Goal: Task Accomplishment & Management: Use online tool/utility

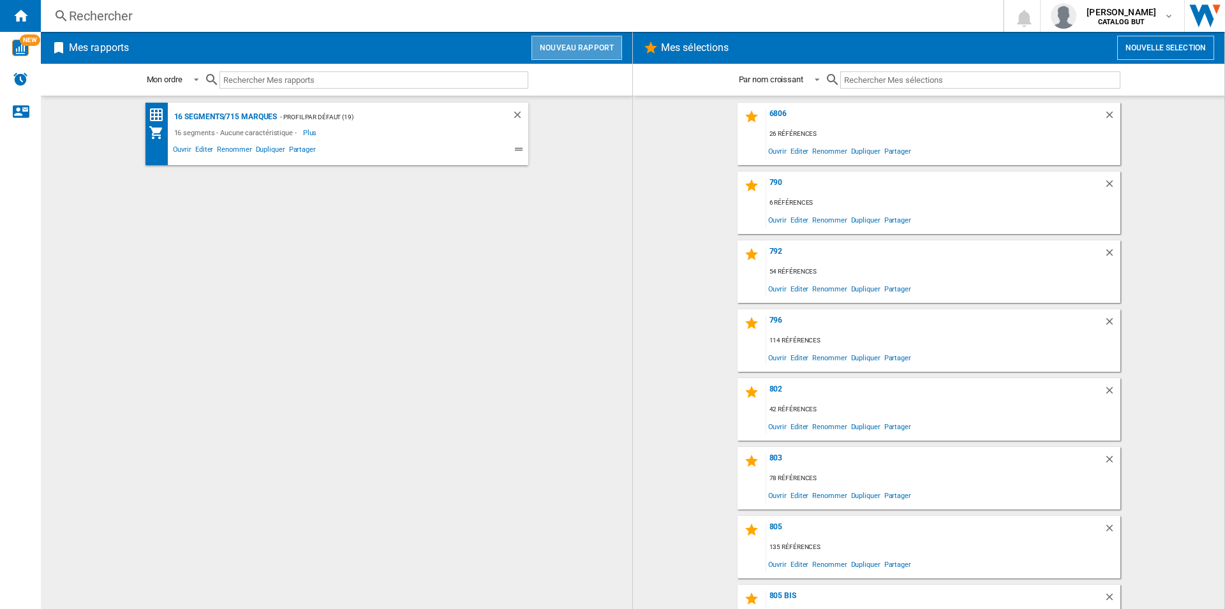
click at [564, 37] on button "Nouveau rapport" at bounding box center [576, 48] width 91 height 24
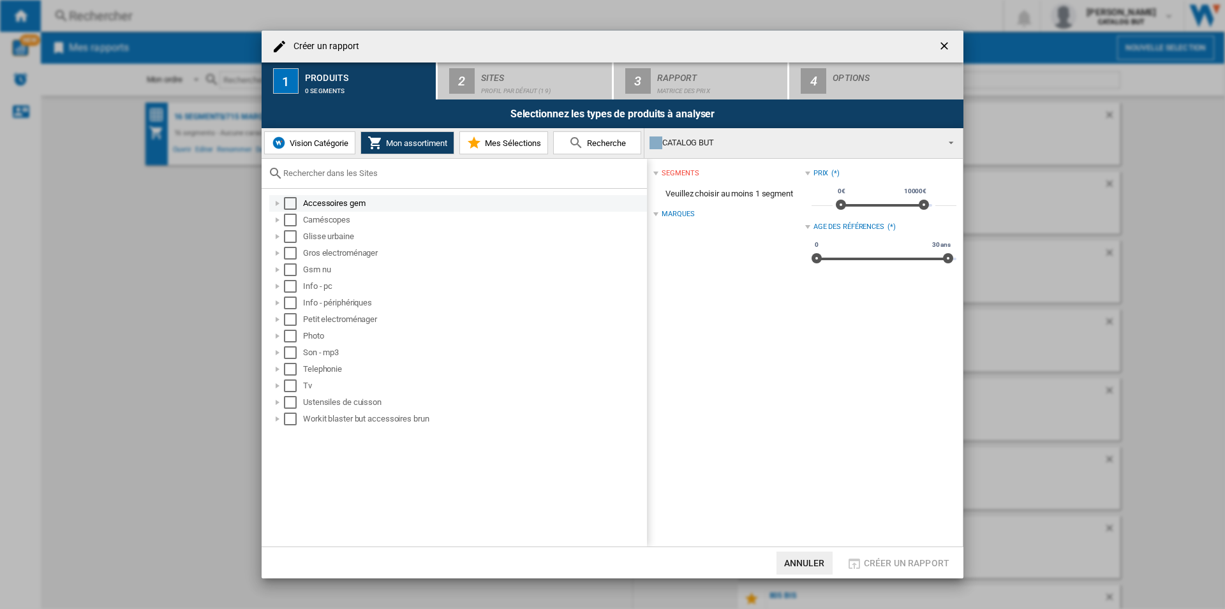
click at [288, 204] on div "Select" at bounding box center [290, 203] width 13 height 13
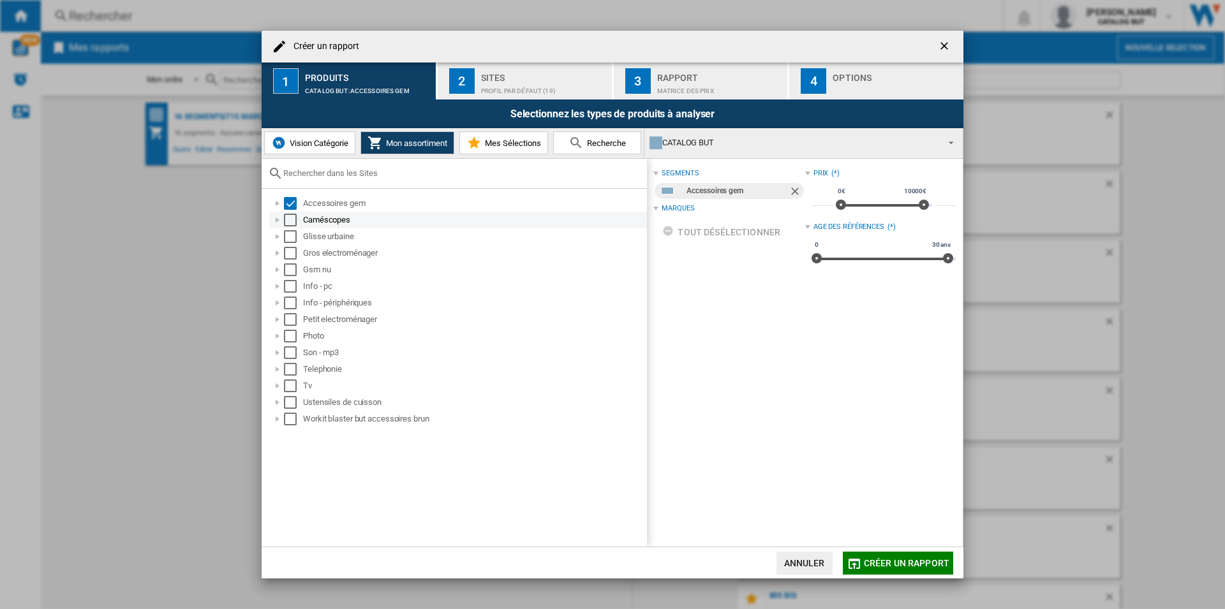
click at [293, 223] on div "Select" at bounding box center [290, 220] width 13 height 13
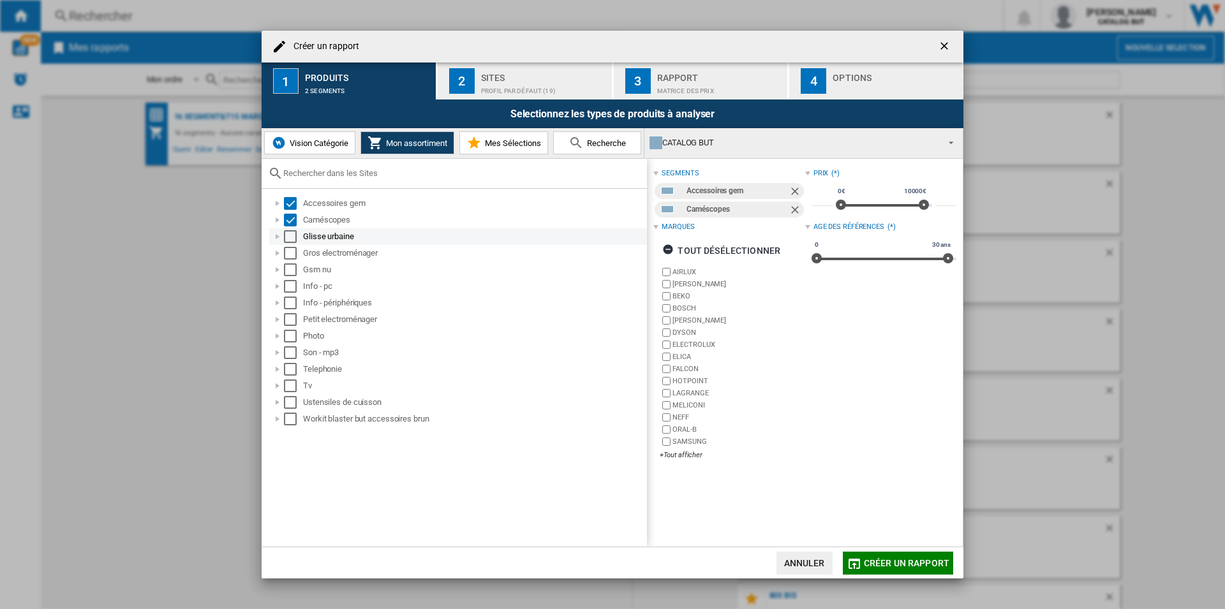
click at [293, 233] on div "Select" at bounding box center [290, 236] width 13 height 13
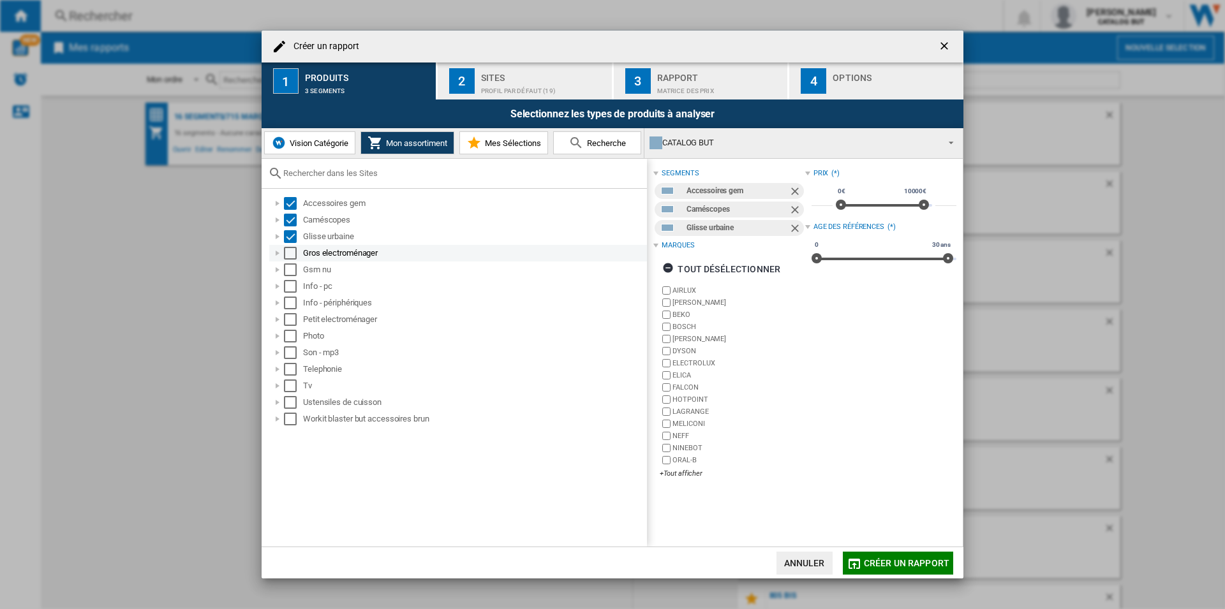
click at [291, 254] on div "Select" at bounding box center [290, 253] width 13 height 13
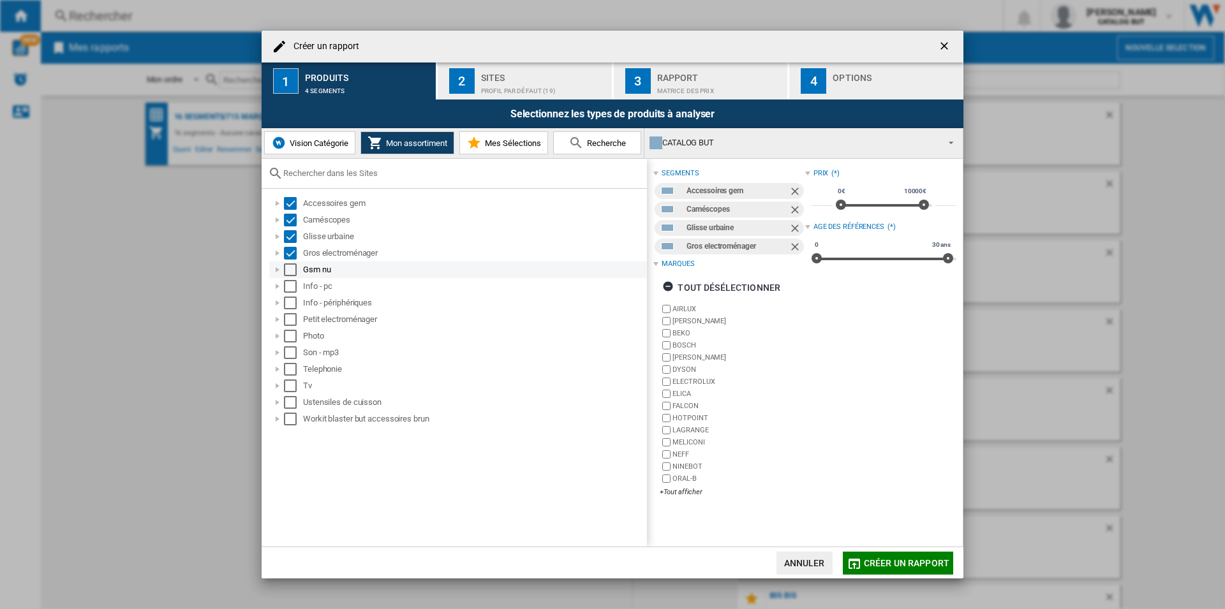
click at [291, 265] on div "Select" at bounding box center [290, 269] width 13 height 13
click at [291, 277] on div "Gsm nu" at bounding box center [458, 270] width 378 height 17
click at [291, 284] on div "Select" at bounding box center [290, 286] width 13 height 13
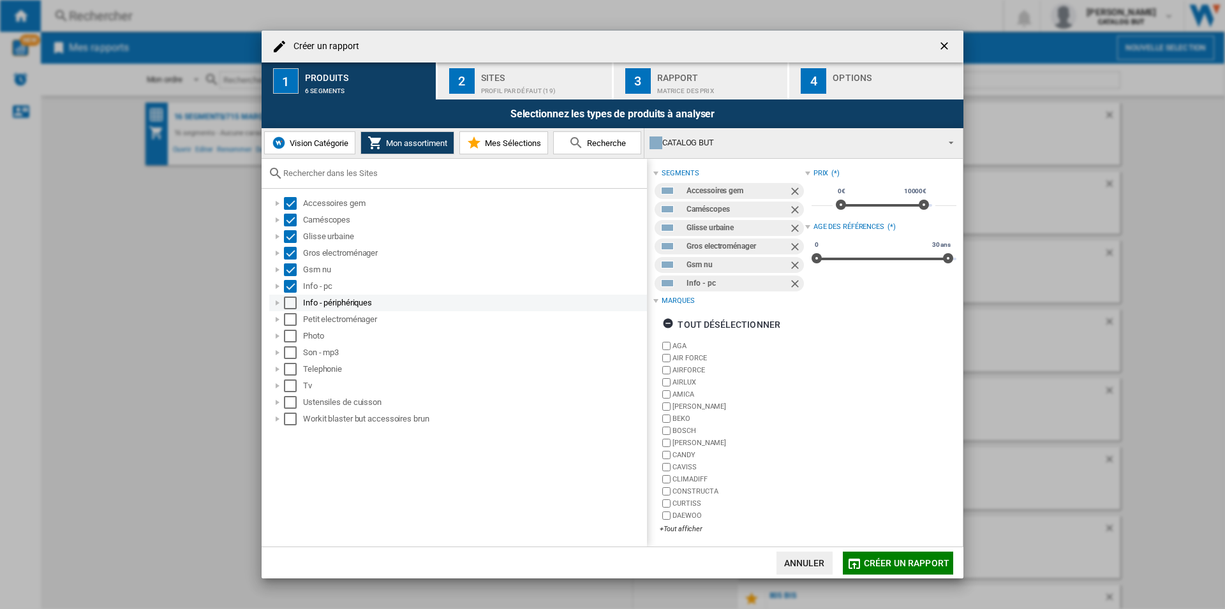
click at [291, 309] on div "Select" at bounding box center [290, 303] width 13 height 13
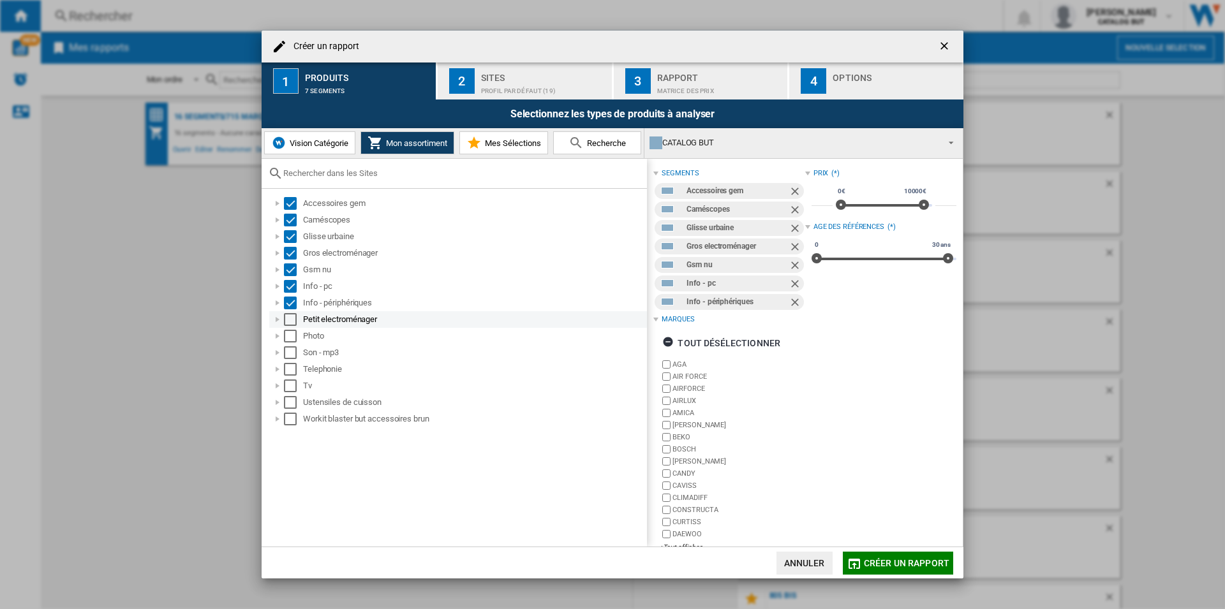
click at [292, 321] on div "Select" at bounding box center [290, 319] width 13 height 13
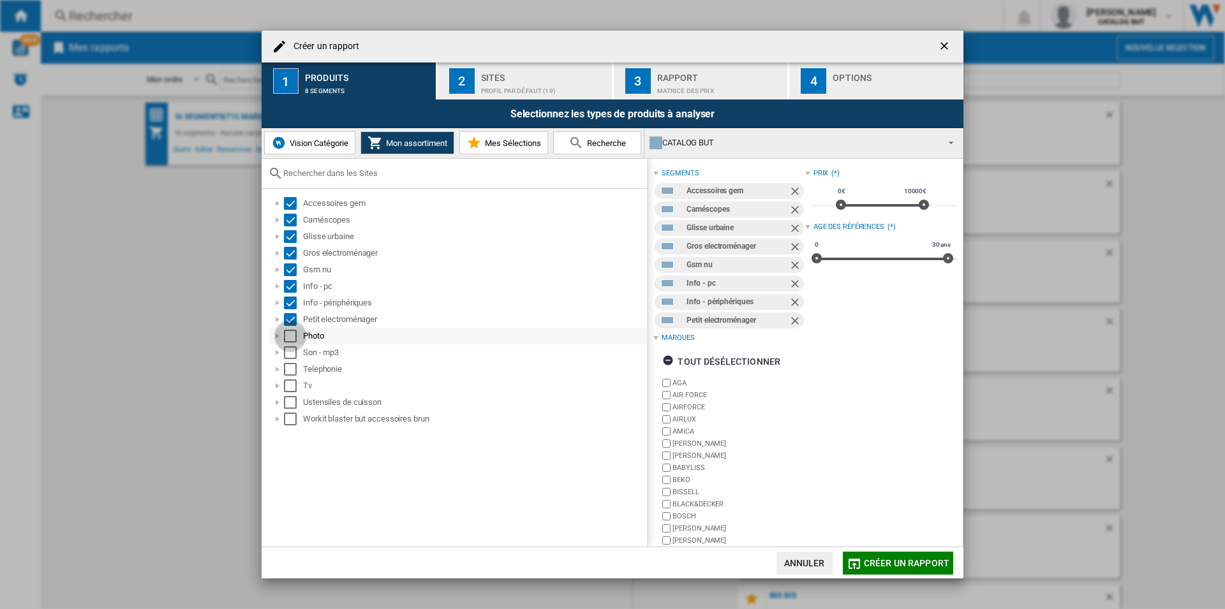
click at [292, 330] on div "Select" at bounding box center [290, 336] width 13 height 13
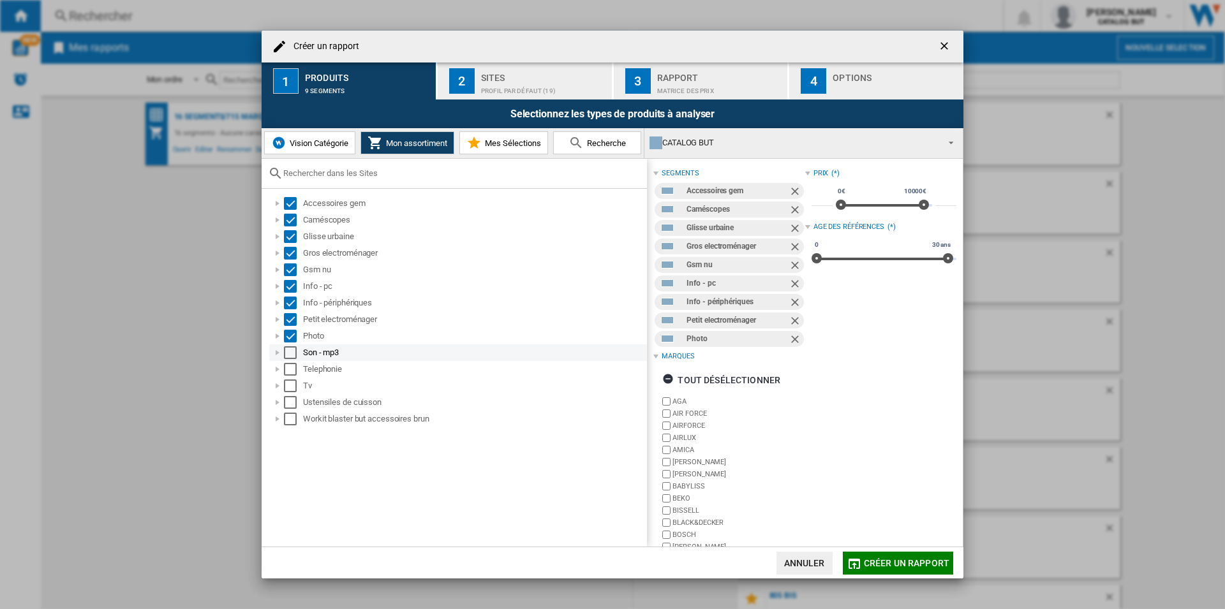
click at [289, 347] on div "Select" at bounding box center [290, 352] width 13 height 13
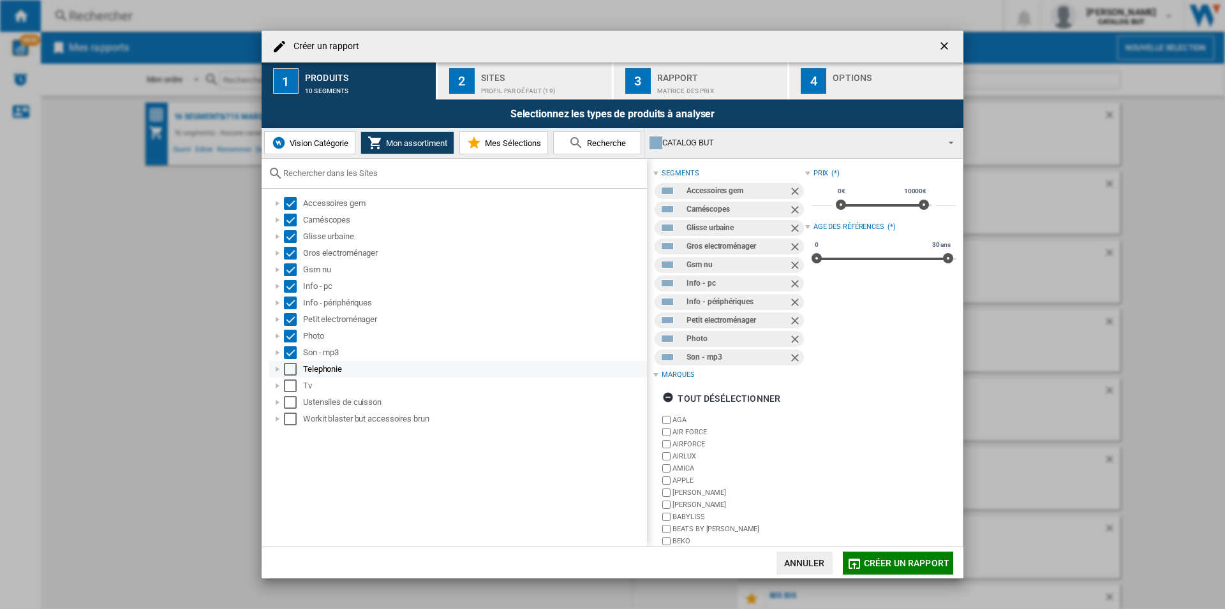
click at [291, 364] on div "Select" at bounding box center [290, 369] width 13 height 13
click at [291, 393] on div "Tv" at bounding box center [458, 386] width 378 height 17
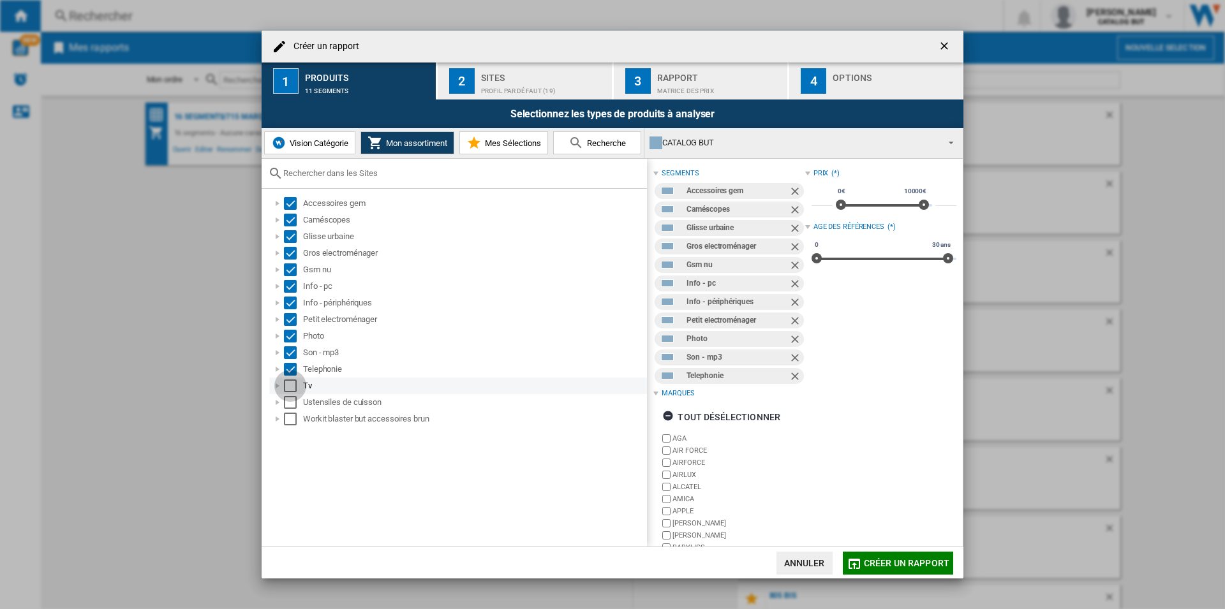
click at [291, 383] on div "Select" at bounding box center [290, 386] width 13 height 13
click at [293, 396] on div "Select" at bounding box center [290, 402] width 13 height 13
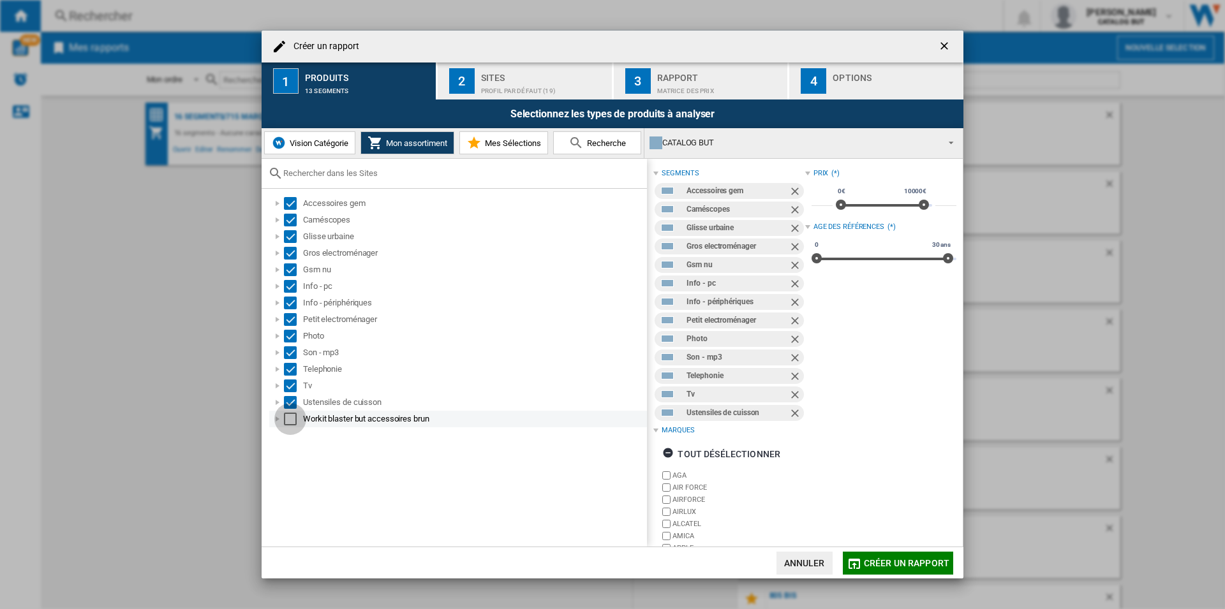
click at [293, 413] on div "Select" at bounding box center [290, 419] width 13 height 13
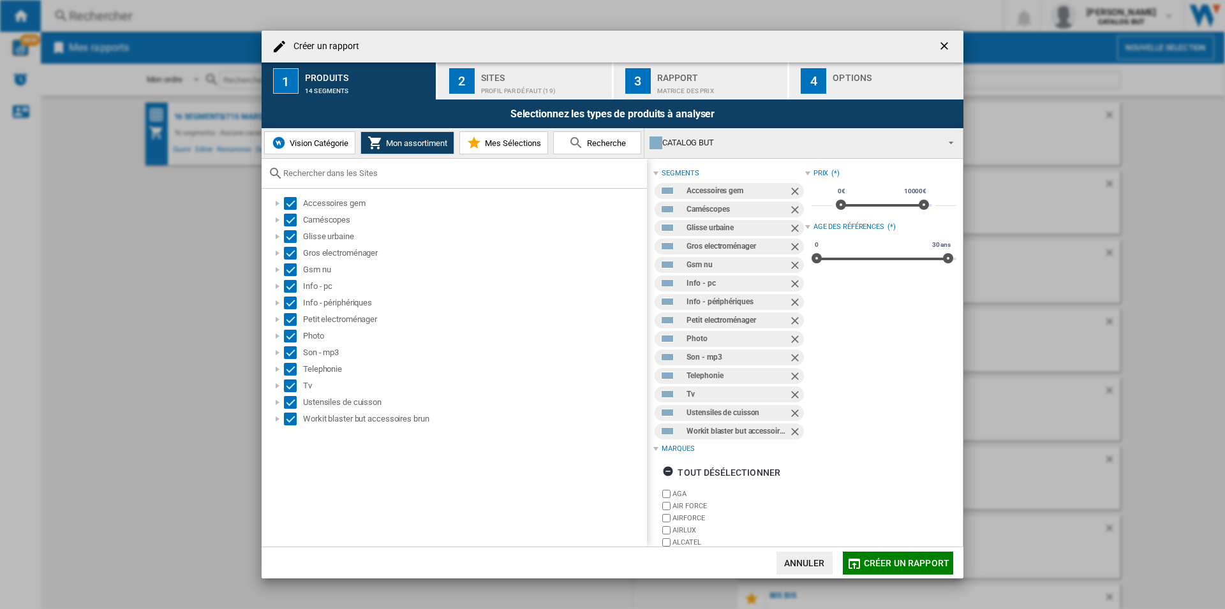
click at [495, 79] on div "Sites" at bounding box center [544, 74] width 126 height 13
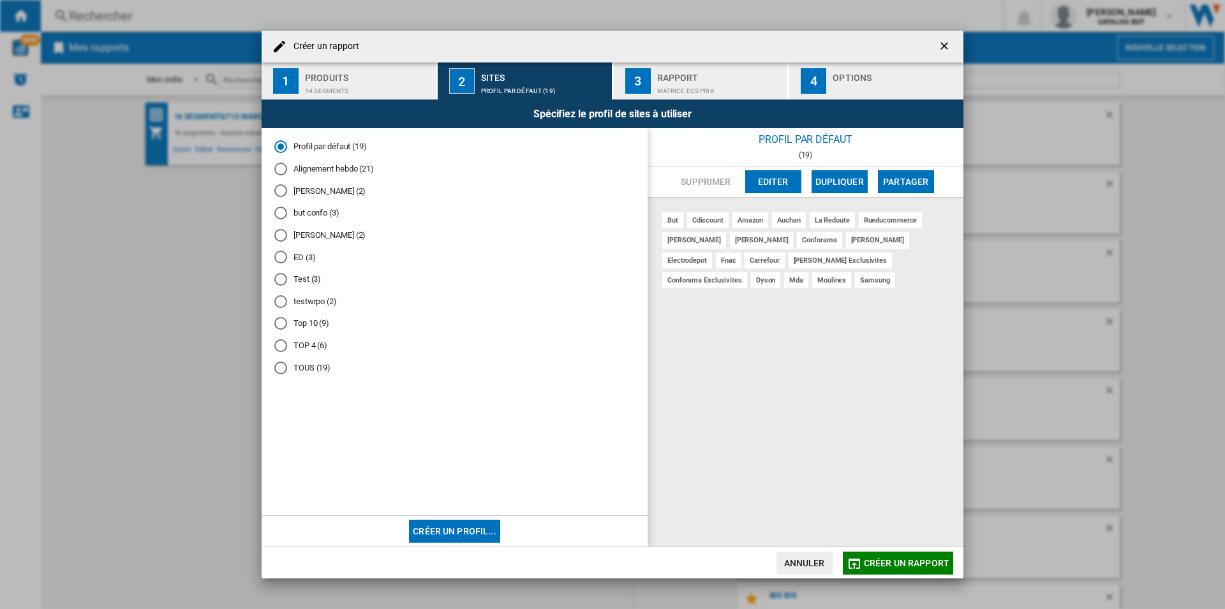
click at [279, 167] on div "Alignement hebdo (21)" at bounding box center [280, 169] width 13 height 13
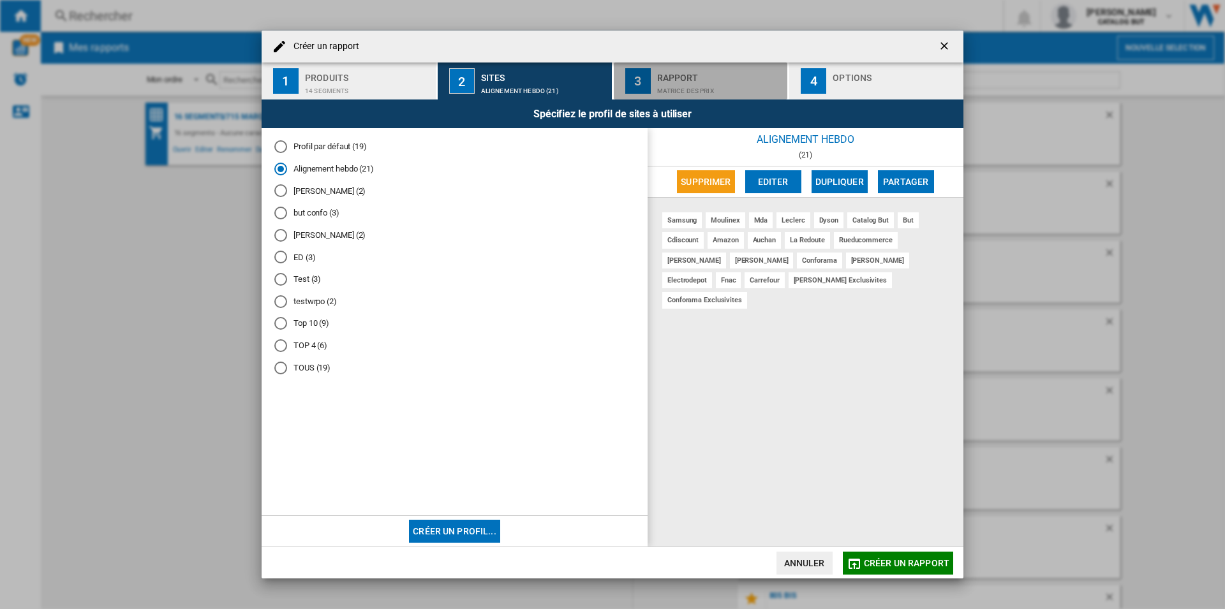
click at [730, 79] on div "Rapport" at bounding box center [720, 74] width 126 height 13
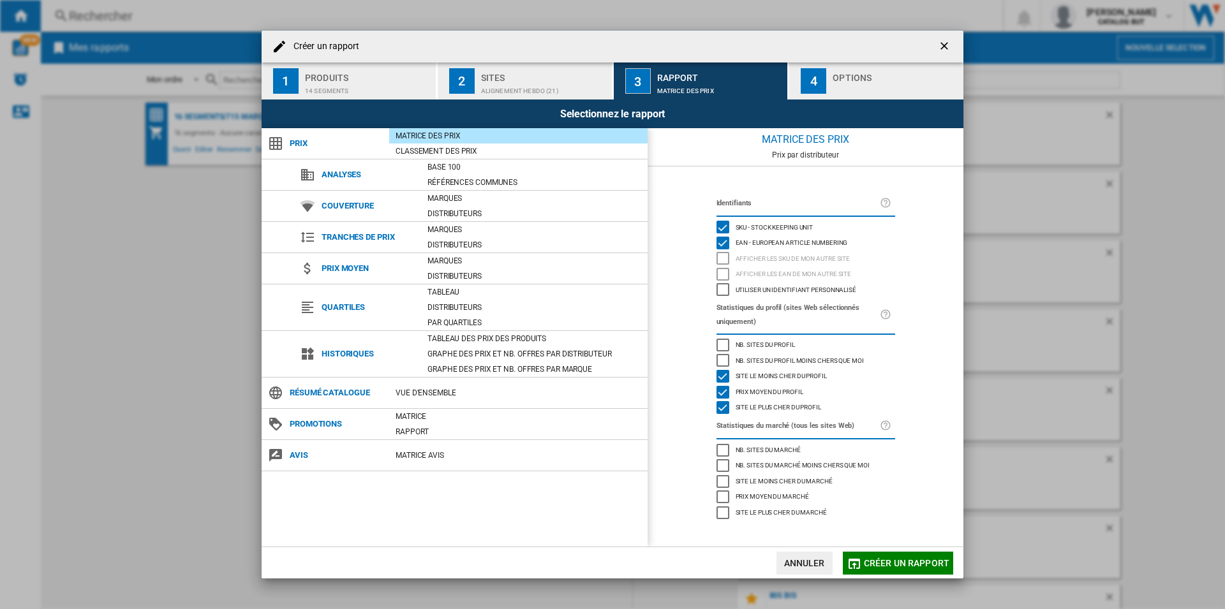
click at [837, 71] on div "Options" at bounding box center [895, 74] width 126 height 13
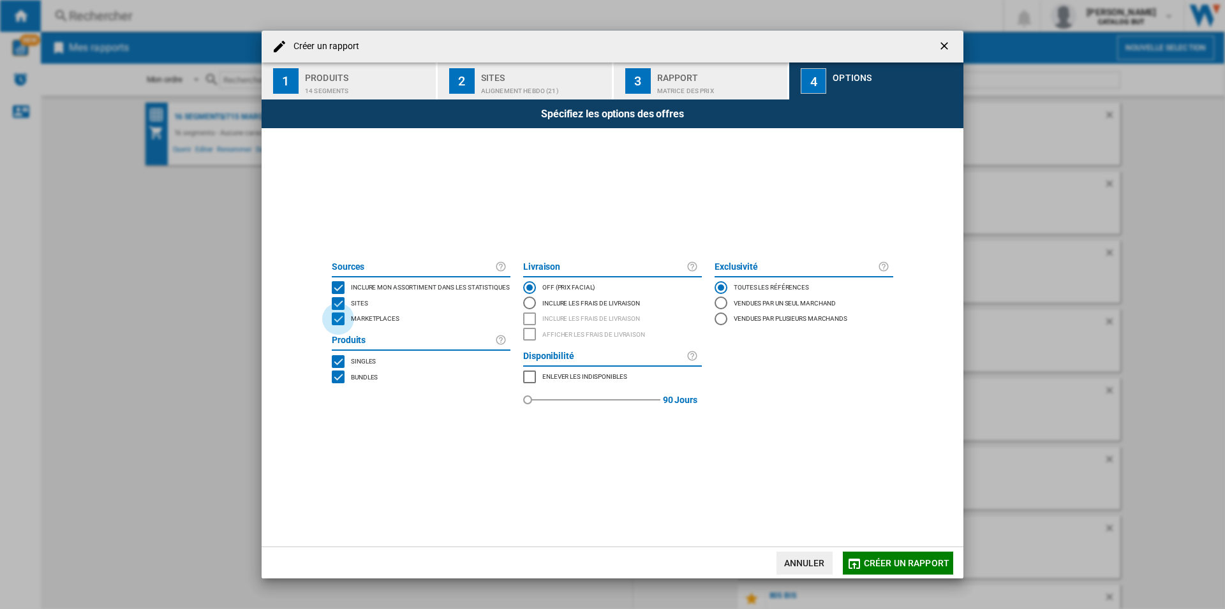
click at [340, 321] on div "MARKETPLACES" at bounding box center [338, 319] width 13 height 13
click at [905, 568] on button "Créer un rapport" at bounding box center [898, 563] width 110 height 23
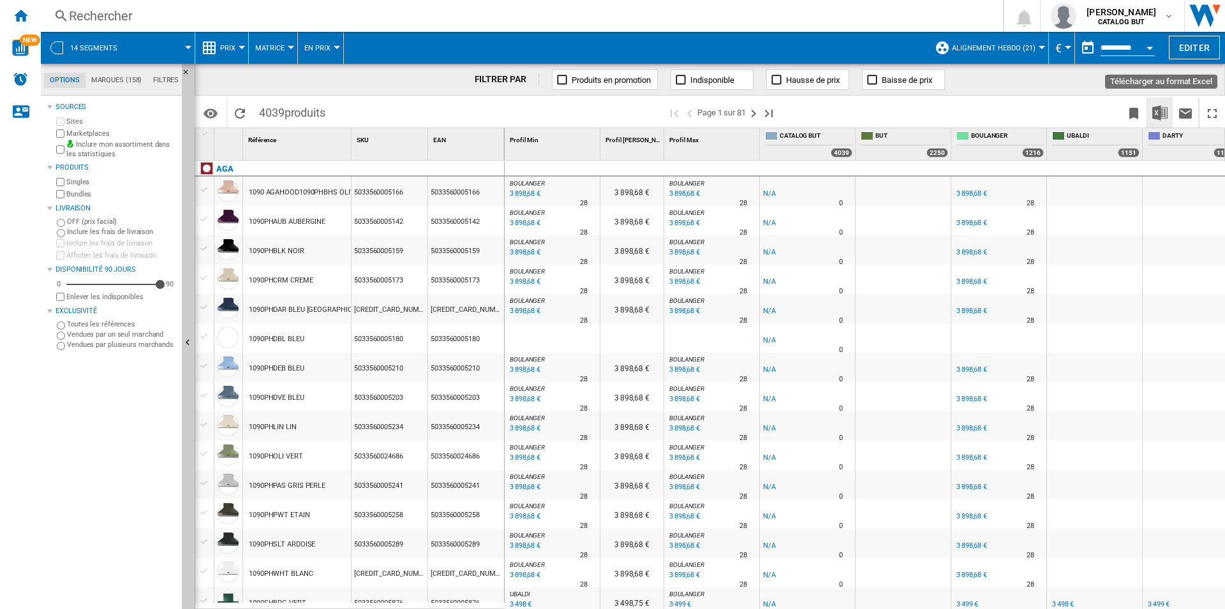
click at [1157, 114] on img "Télécharger au format Excel" at bounding box center [1159, 112] width 15 height 15
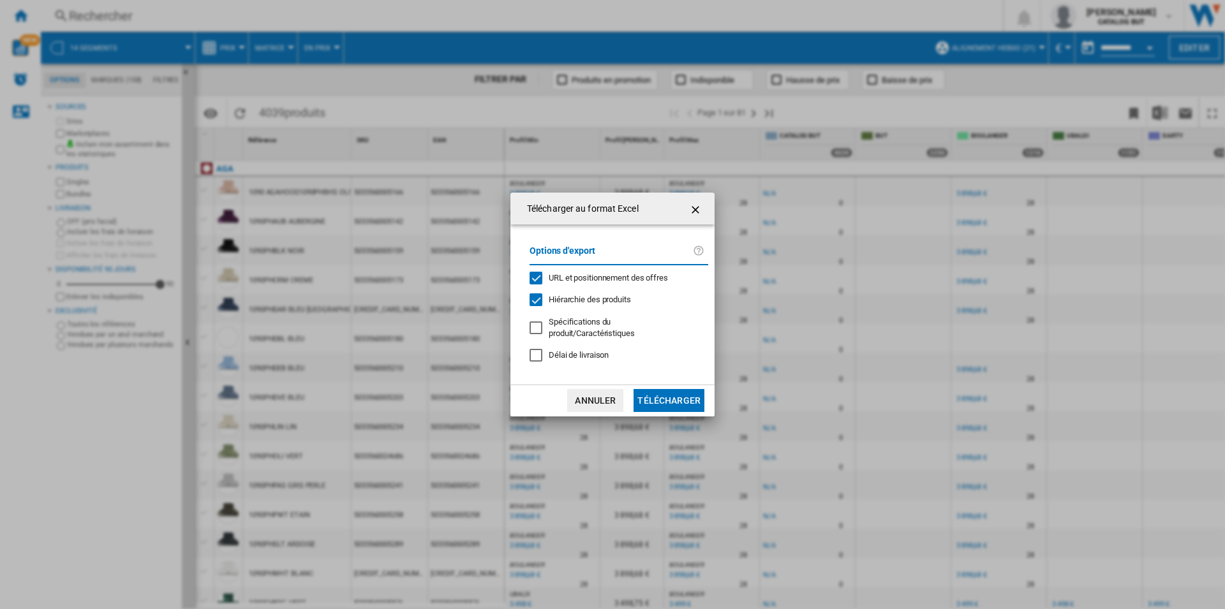
click at [534, 279] on div "URL et positionnement des offres" at bounding box center [535, 278] width 13 height 13
click at [673, 389] on button "Télécharger" at bounding box center [668, 400] width 71 height 23
